Goal: Information Seeking & Learning: Learn about a topic

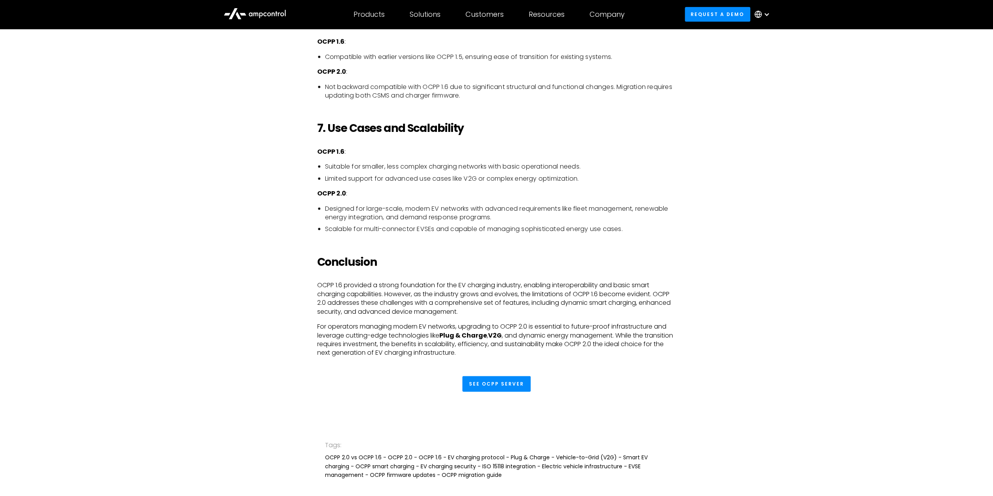
scroll to position [1989, 0]
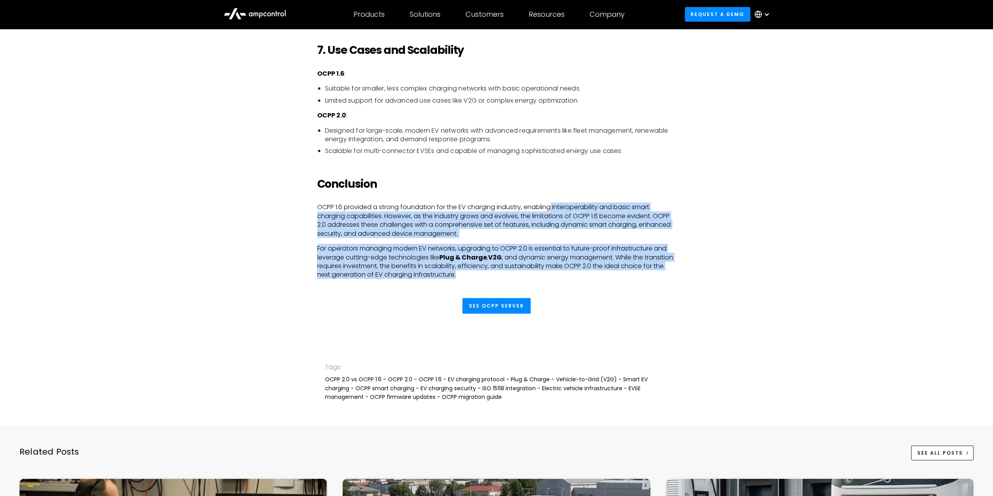
drag, startPoint x: 529, startPoint y: 277, endPoint x: 552, endPoint y: 197, distance: 83.6
drag, startPoint x: 566, startPoint y: 193, endPoint x: 570, endPoint y: 275, distance: 82.0
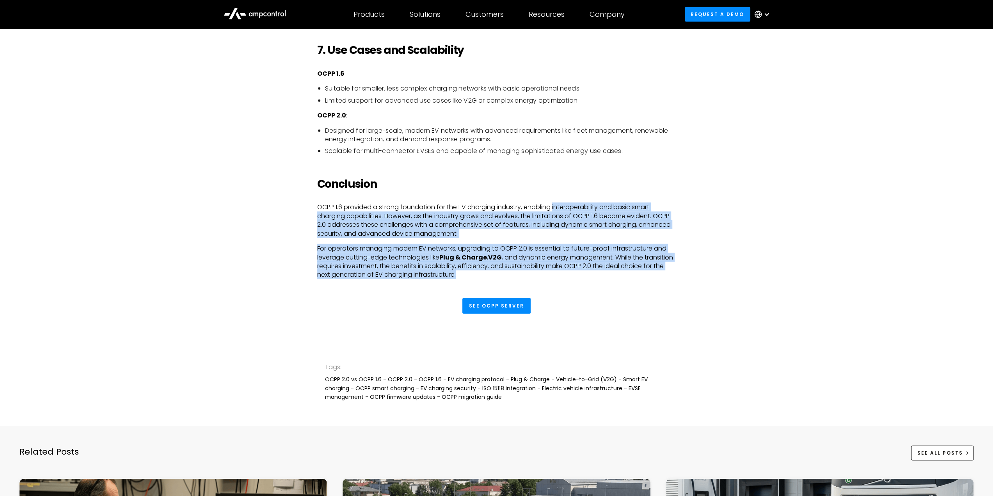
click at [570, 275] on p "For operators managing modern EV networks, upgrading to OCPP 2.0 is essential t…" at bounding box center [496, 261] width 359 height 35
drag, startPoint x: 573, startPoint y: 275, endPoint x: 294, endPoint y: 204, distance: 287.4
